Goal: Check status: Check status

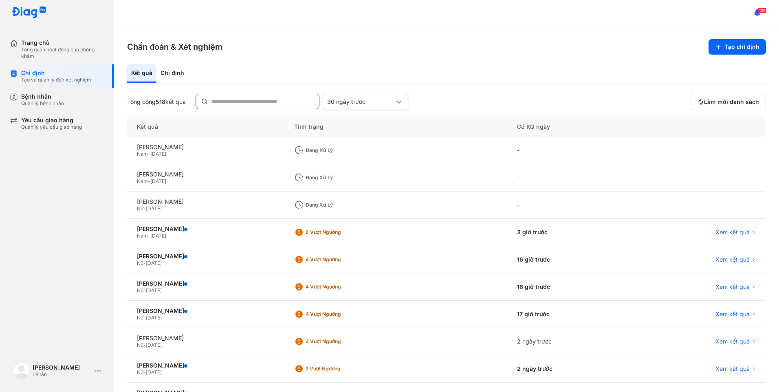
click at [245, 98] on input "text" at bounding box center [263, 101] width 103 height 15
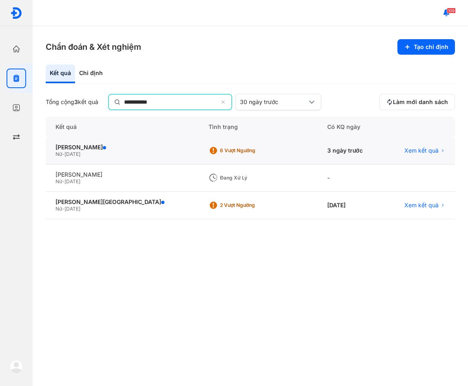
type input "**********"
click at [432, 156] on div "Xem kết quả" at bounding box center [419, 151] width 72 height 27
click at [434, 148] on span "Xem kết quả" at bounding box center [421, 150] width 34 height 7
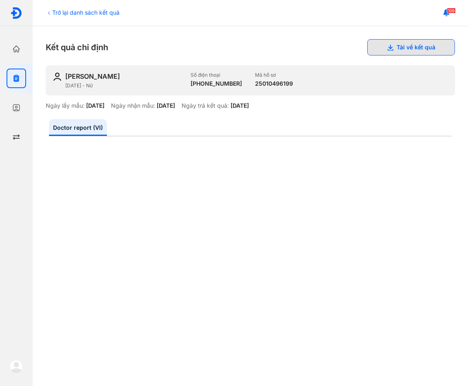
click at [404, 46] on button "Tải về kết quả" at bounding box center [411, 47] width 88 height 16
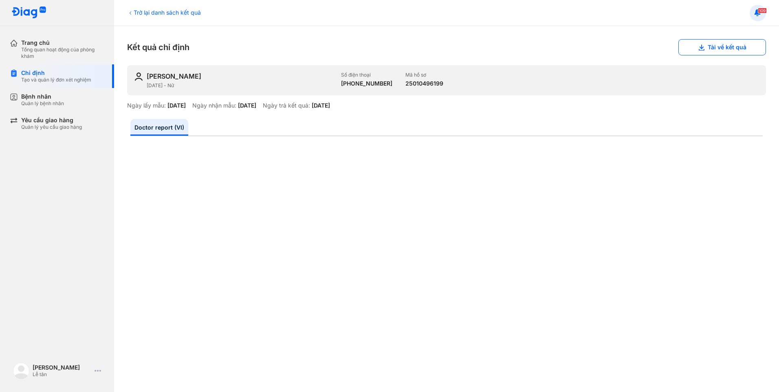
click at [467, 16] on icon at bounding box center [758, 13] width 9 height 9
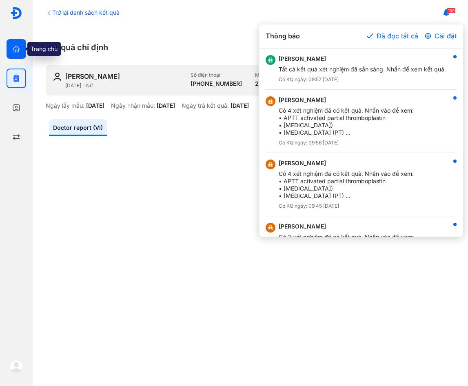
click at [7, 52] on div at bounding box center [17, 49] width 20 height 20
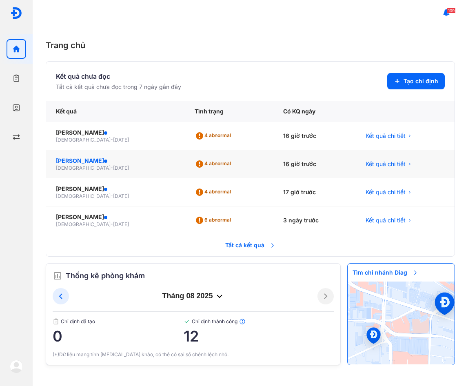
click at [86, 162] on div "[PERSON_NAME]" at bounding box center [115, 161] width 119 height 8
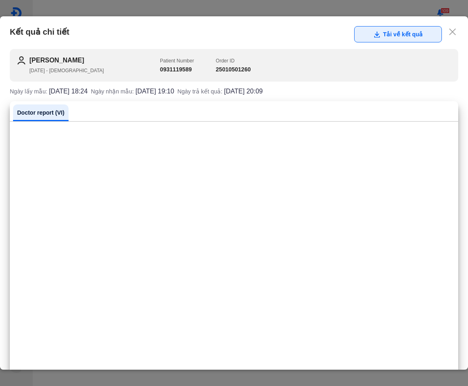
click at [404, 32] on button "Tải về kết quả" at bounding box center [398, 34] width 88 height 16
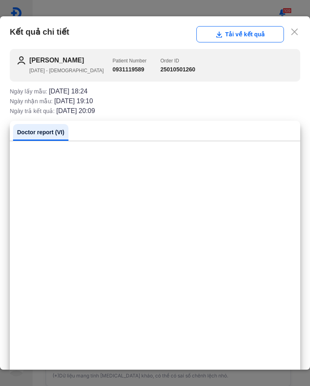
click at [291, 31] on use at bounding box center [294, 32] width 7 height 7
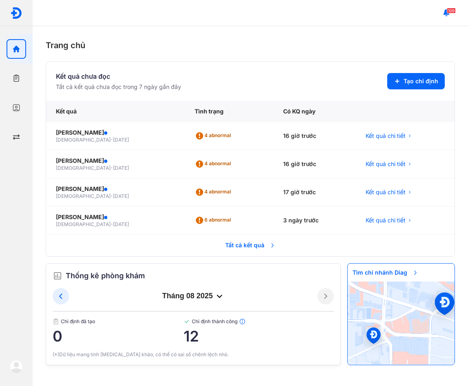
click at [298, 17] on div "109" at bounding box center [250, 13] width 435 height 26
click at [93, 355] on div "(*)Dữ liệu mang tính [MEDICAL_DATA] khảo, có thể có sai số chênh lệch nhỏ." at bounding box center [193, 354] width 281 height 7
